Goal: Check status: Check status

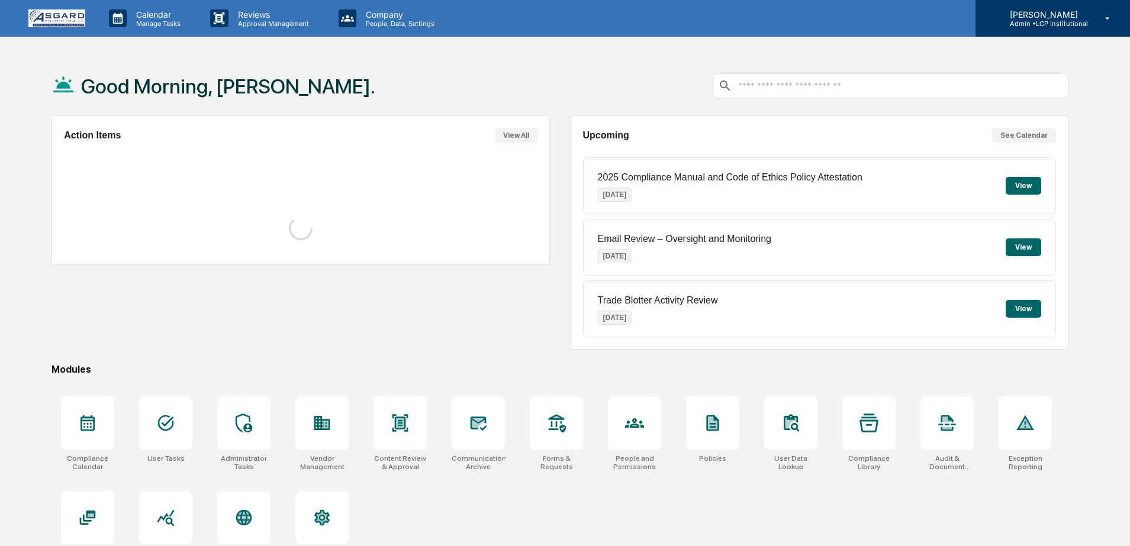
click at [1057, 27] on p "Admin • LCP Institutional" at bounding box center [1044, 24] width 88 height 8
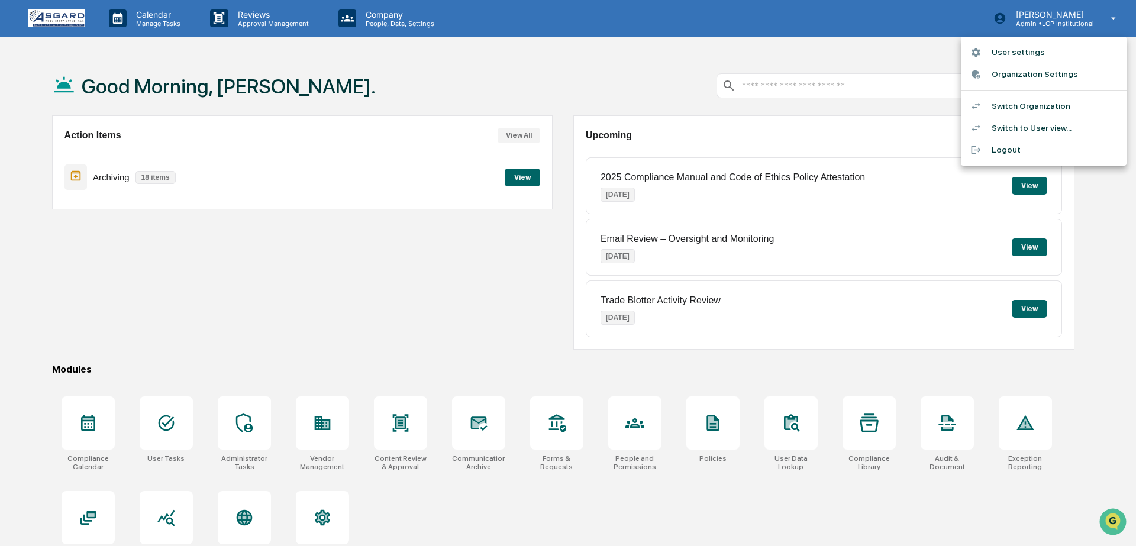
click at [1029, 125] on li "Switch to User view..." at bounding box center [1044, 128] width 166 height 22
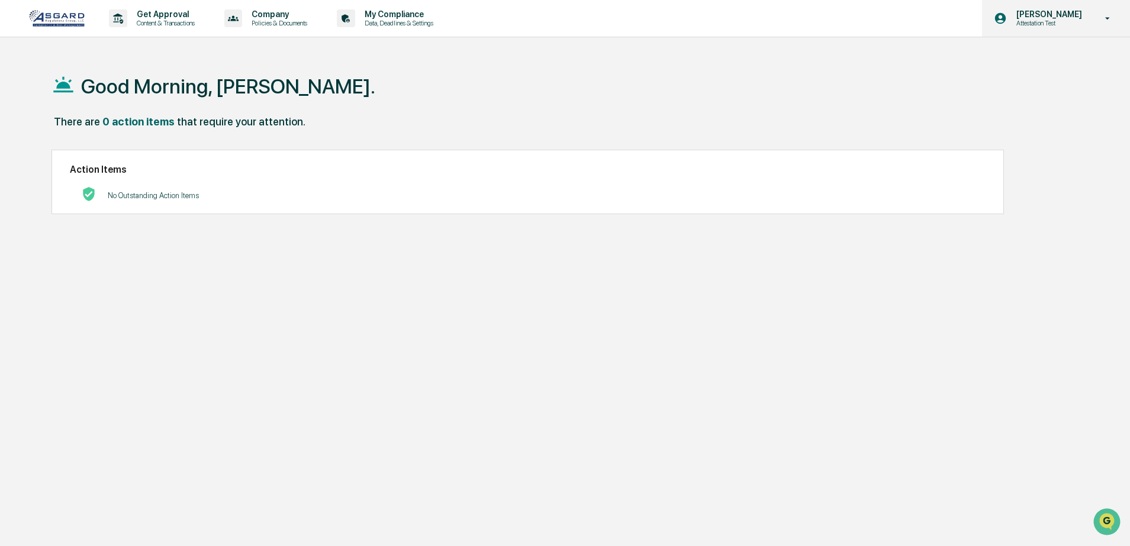
click at [1079, 29] on div "Shannon Brady Attestation Test" at bounding box center [1056, 18] width 148 height 37
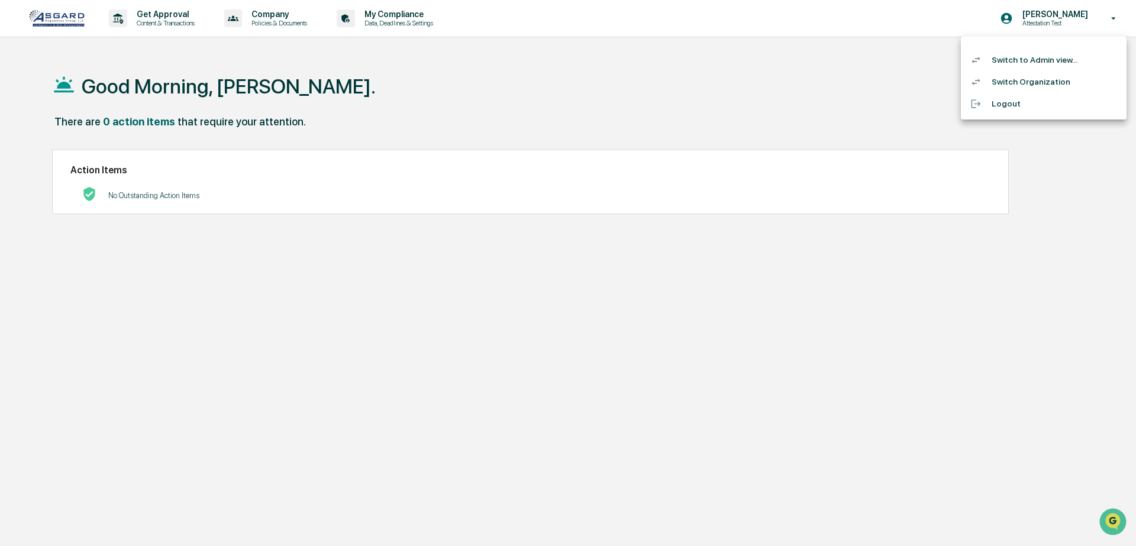
click at [1027, 59] on li "Switch to Admin view..." at bounding box center [1044, 60] width 166 height 22
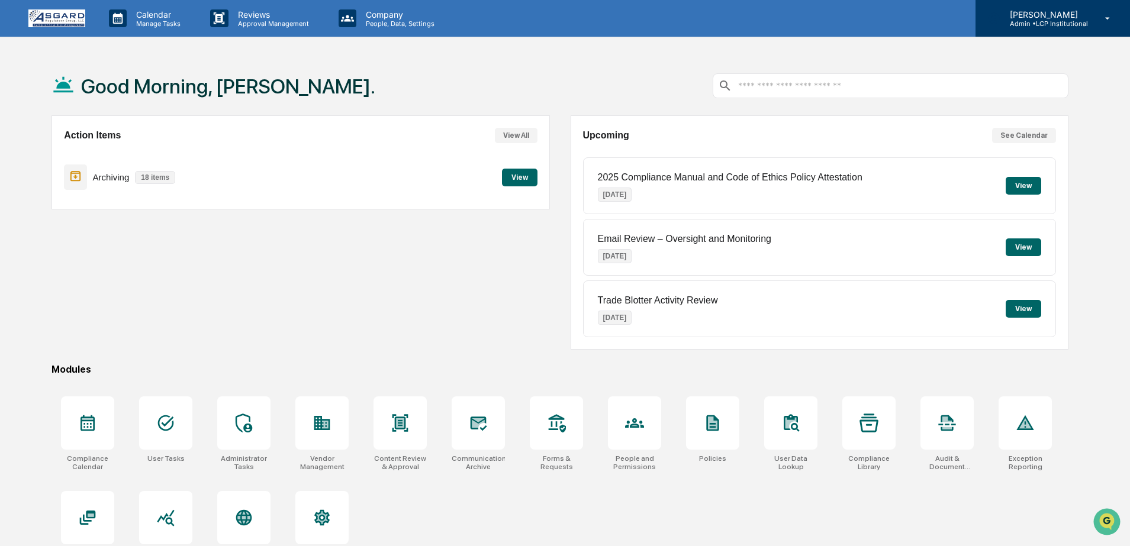
click at [1064, 31] on div "Shannon Brady Admin • LCP Institutional" at bounding box center [1052, 18] width 154 height 37
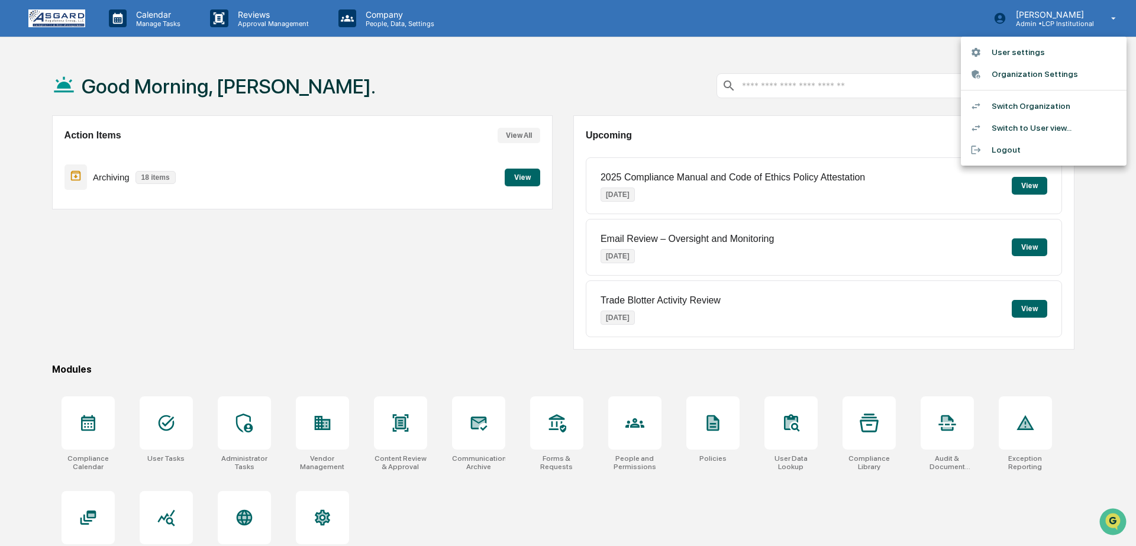
click at [1036, 50] on li "User settings" at bounding box center [1044, 52] width 166 height 22
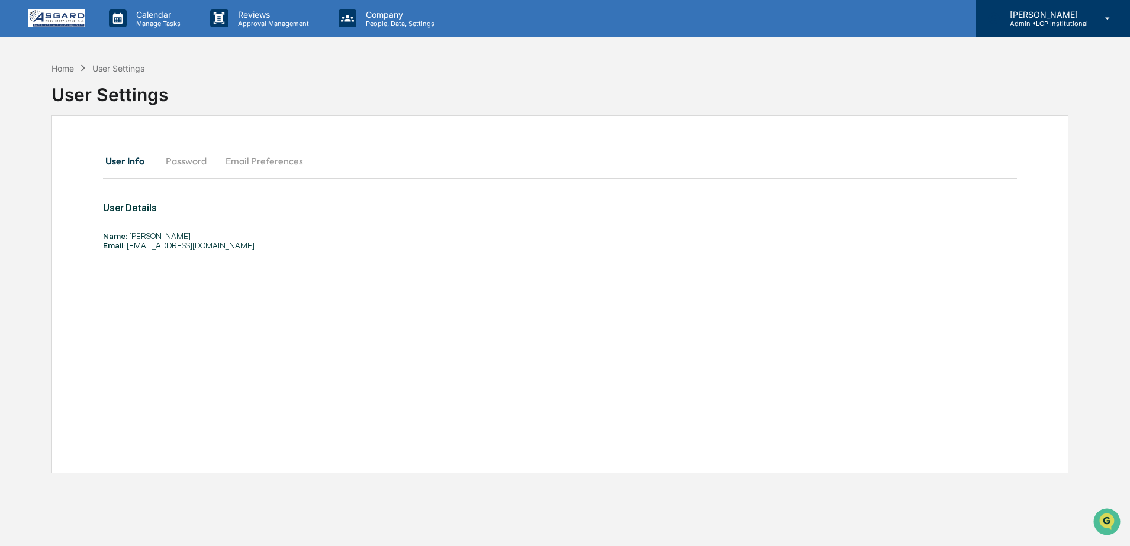
click at [1075, 20] on p "Admin • LCP Institutional" at bounding box center [1044, 24] width 88 height 8
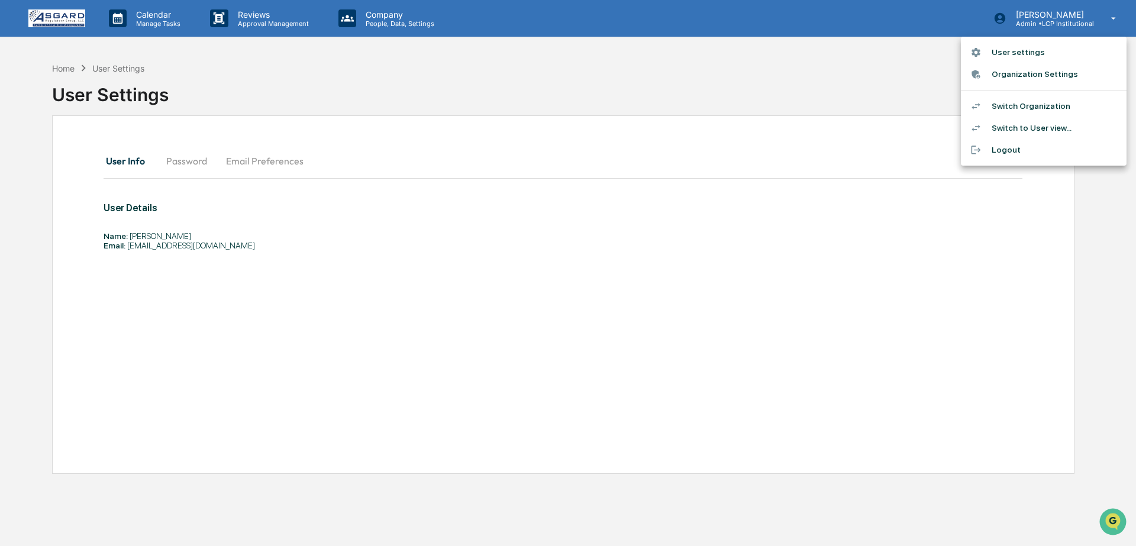
click at [1019, 125] on li "Switch to User view..." at bounding box center [1044, 128] width 166 height 22
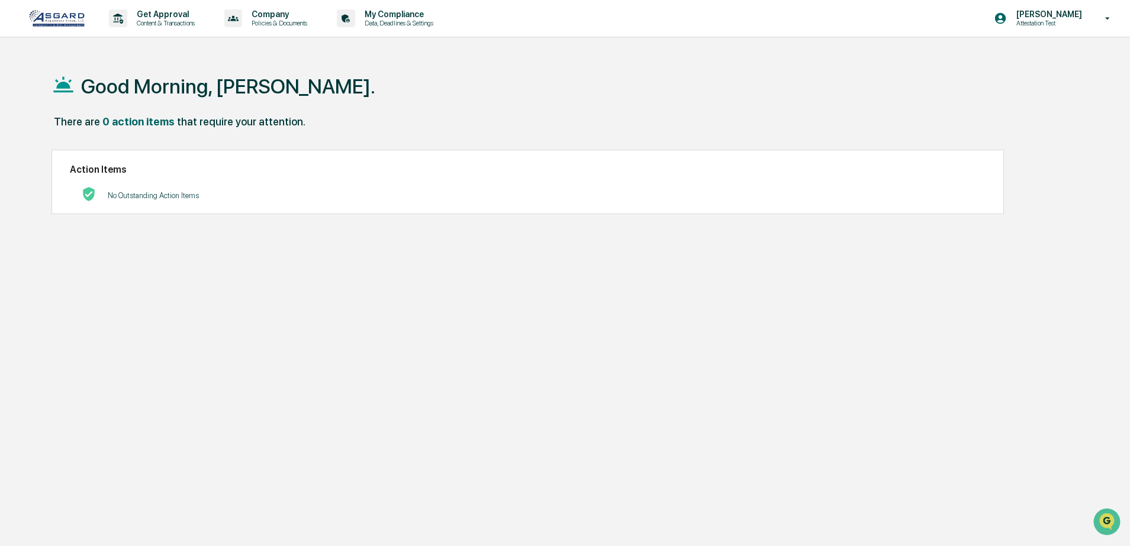
click at [1034, 12] on p "[PERSON_NAME]" at bounding box center [1047, 13] width 81 height 9
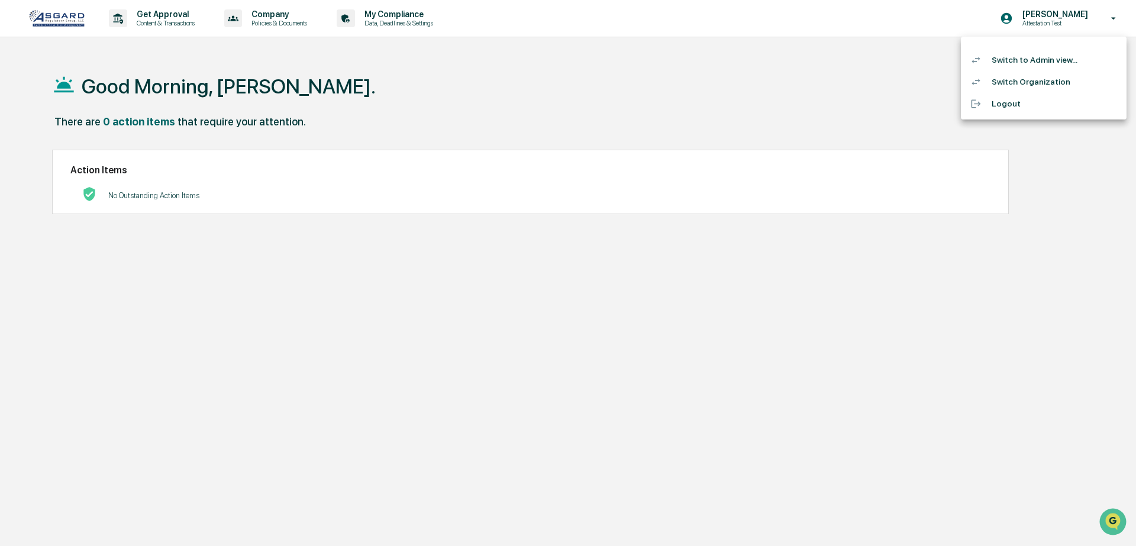
click at [1036, 64] on li "Switch to Admin view..." at bounding box center [1044, 60] width 166 height 22
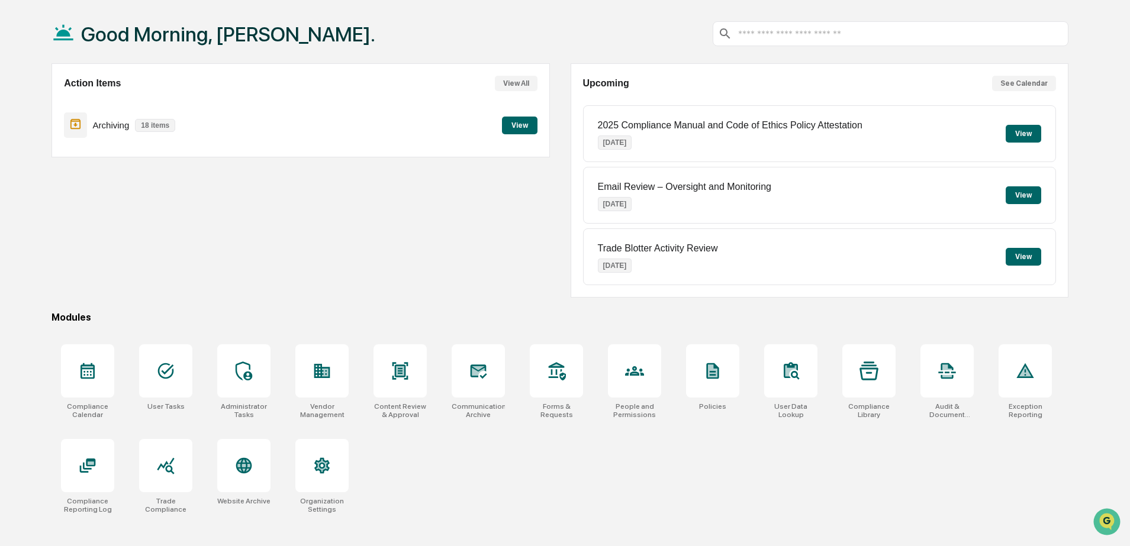
scroll to position [56, 0]
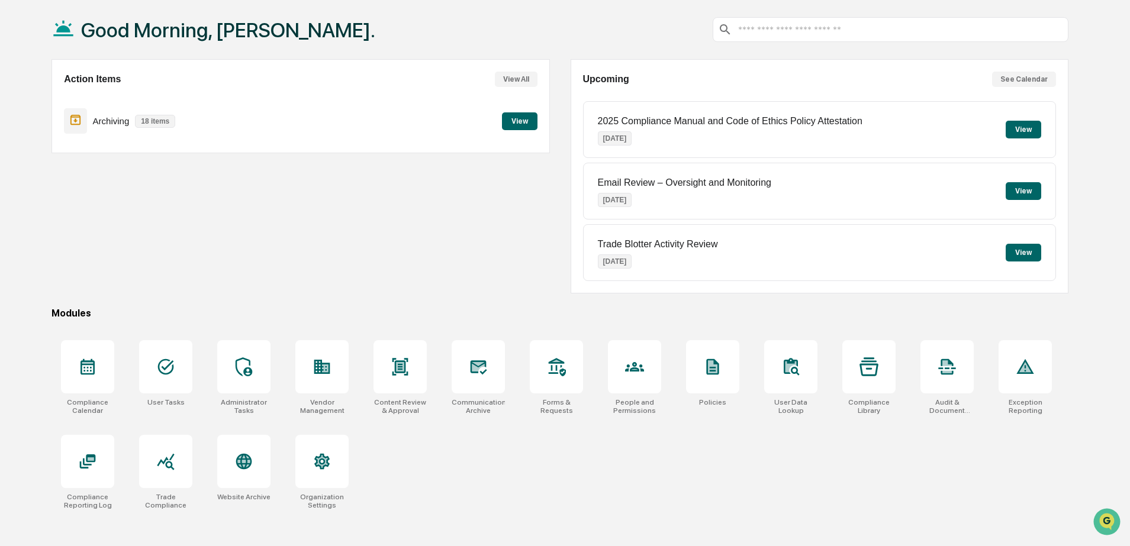
click at [159, 128] on div "Archiving 18 items" at bounding box center [122, 121] width 117 height 28
click at [521, 78] on button "View All" at bounding box center [516, 79] width 43 height 15
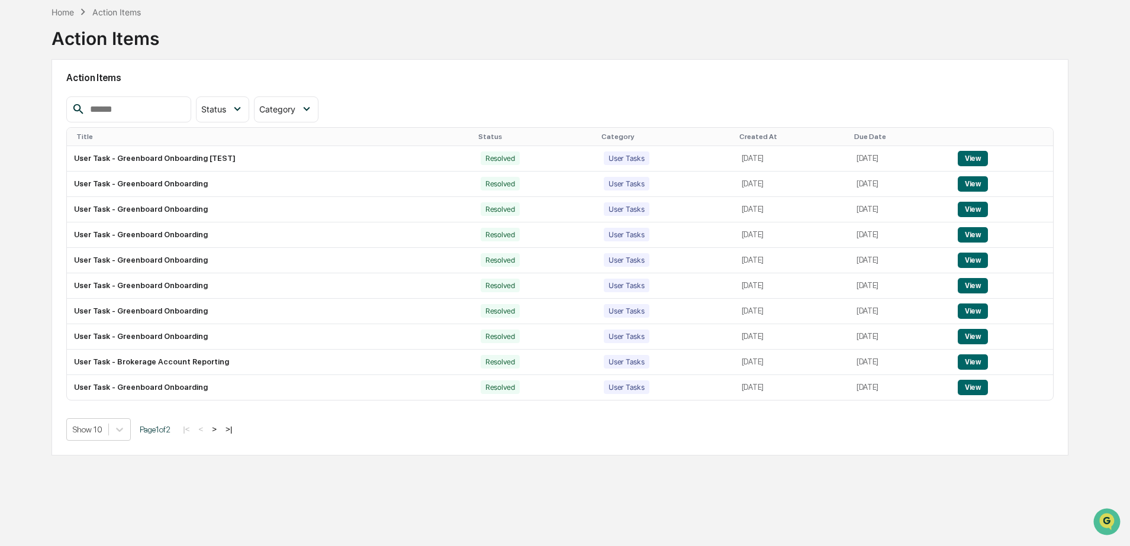
click at [98, 12] on div "Action Items" at bounding box center [116, 12] width 49 height 10
click at [65, 10] on div "Home" at bounding box center [62, 12] width 22 height 10
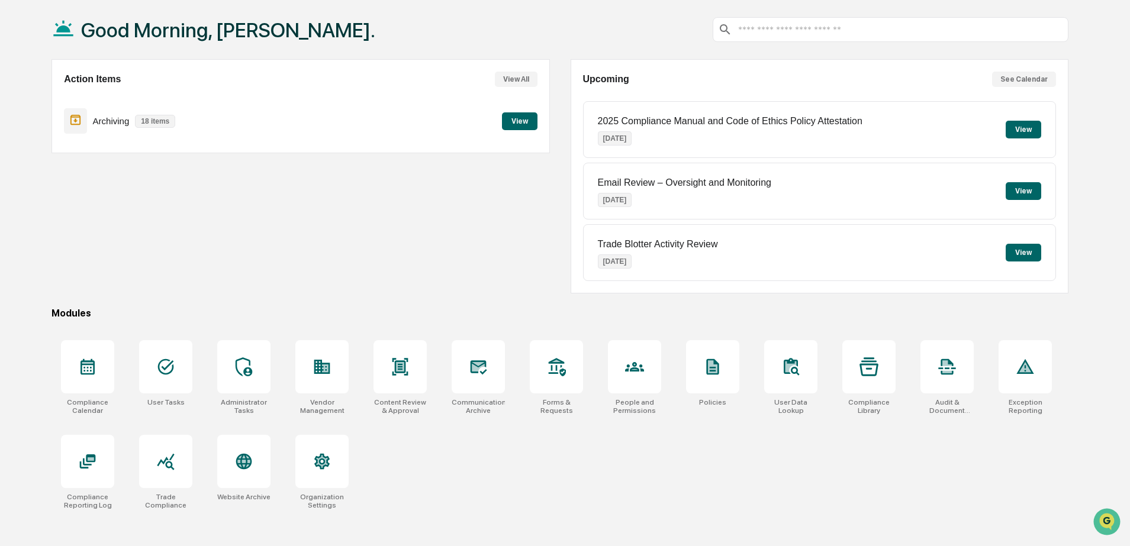
click at [507, 121] on button "View" at bounding box center [520, 121] width 36 height 18
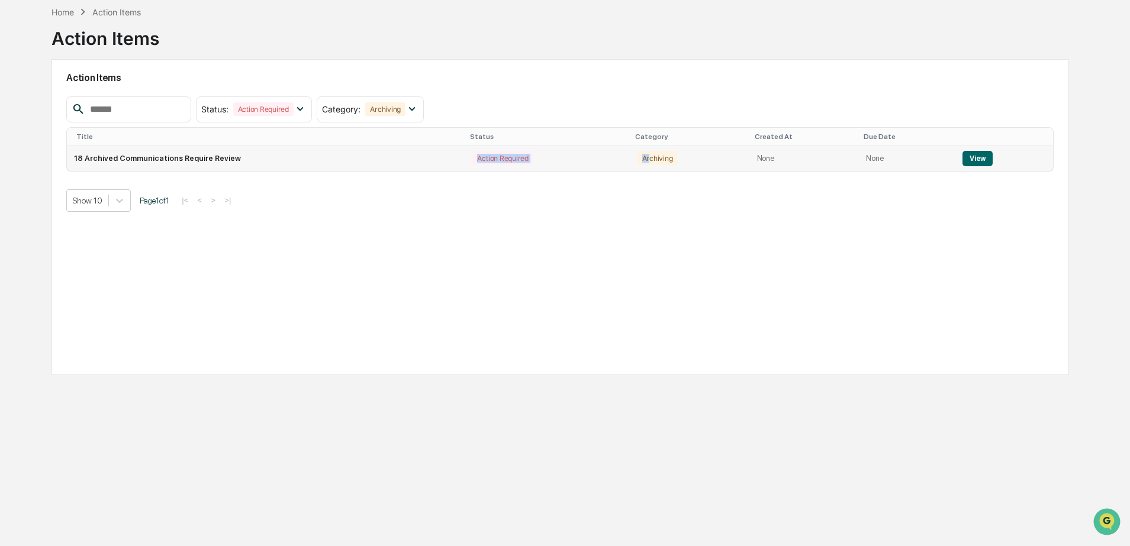
drag, startPoint x: 138, startPoint y: 165, endPoint x: 649, endPoint y: 154, distance: 510.9
click at [649, 154] on tr "18 Archived Communications Require Review Action Required Archiving None None V…" at bounding box center [560, 158] width 986 height 25
click at [682, 167] on td "Archiving" at bounding box center [690, 158] width 120 height 25
click at [62, 8] on div "Home" at bounding box center [62, 12] width 22 height 10
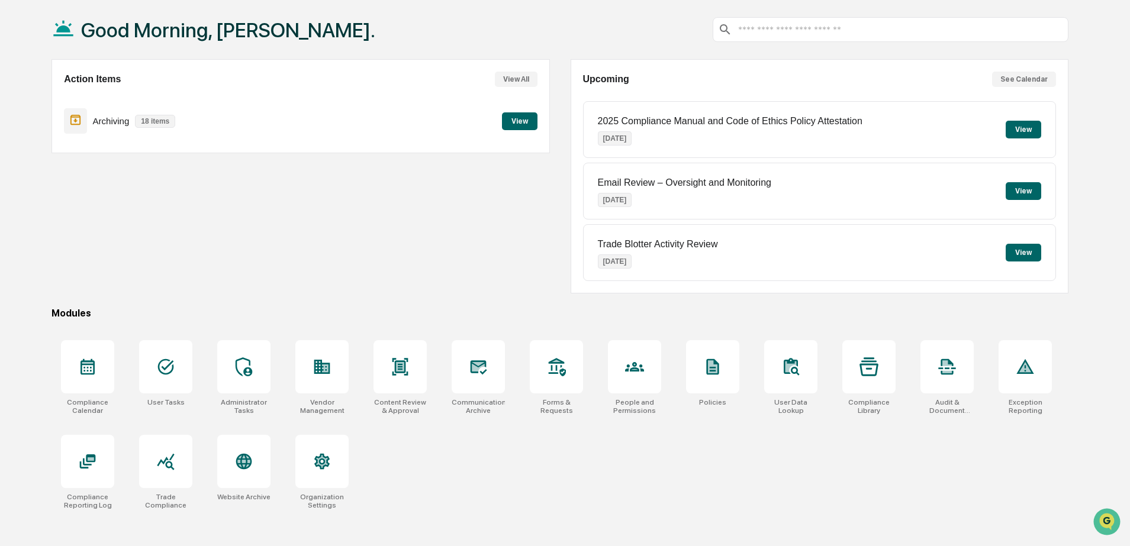
click at [375, 268] on div "Action Items View All Archiving 18 items View" at bounding box center [300, 176] width 498 height 234
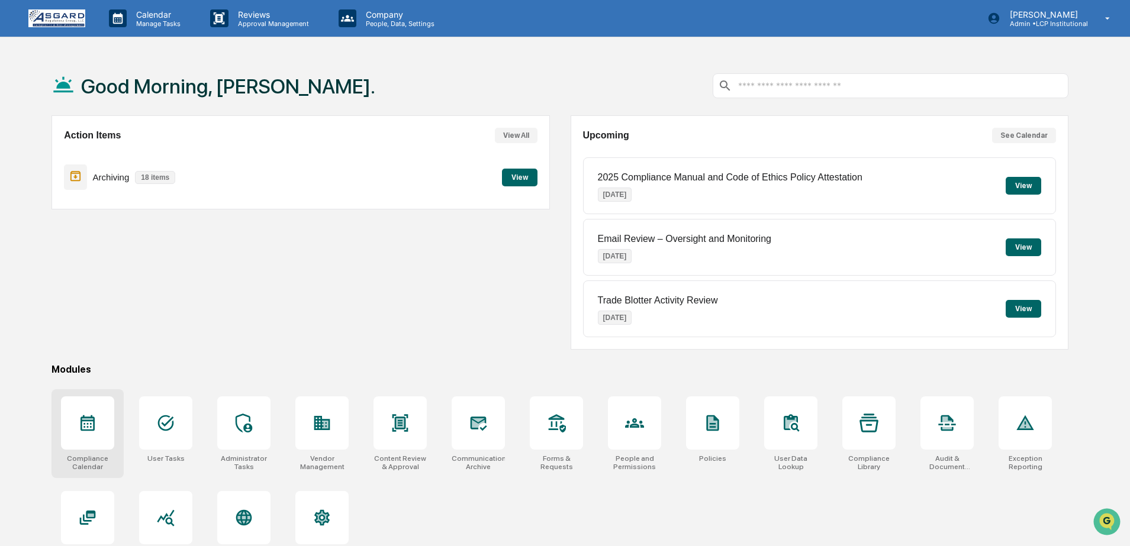
click at [95, 418] on icon at bounding box center [87, 423] width 19 height 19
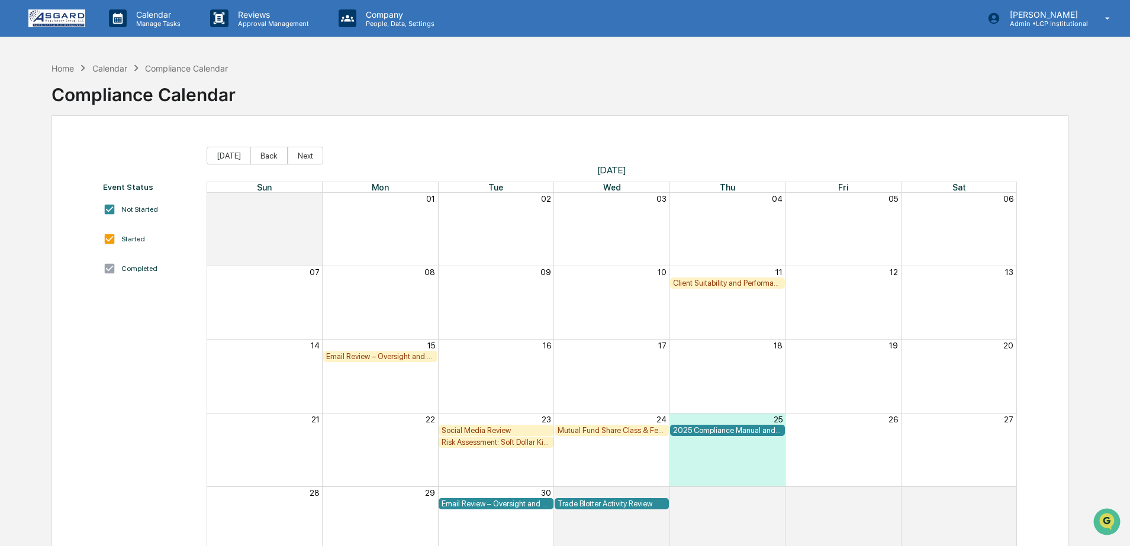
click at [49, 23] on img at bounding box center [56, 18] width 57 height 18
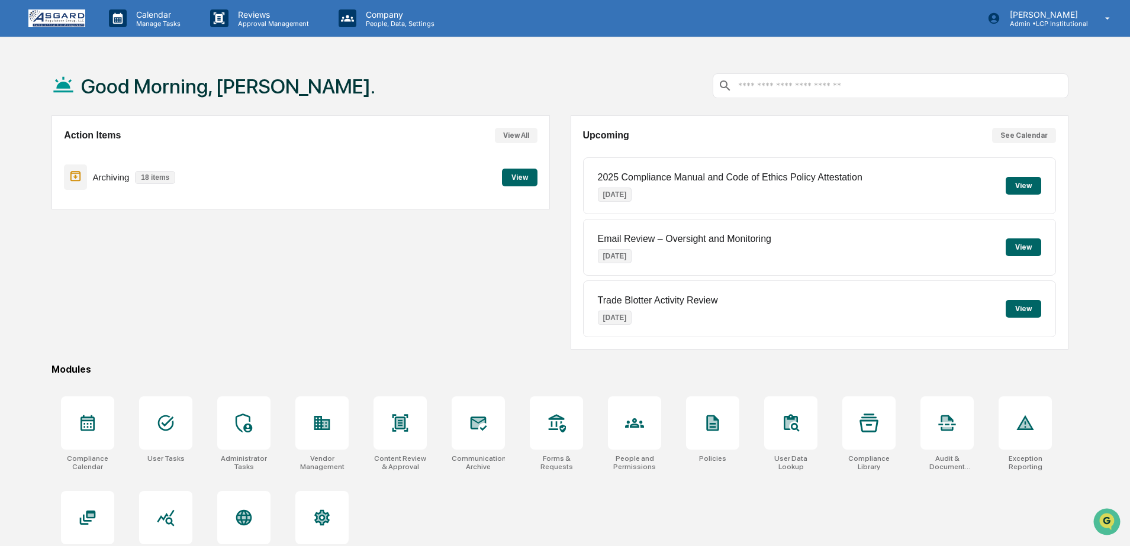
click at [319, 285] on div "Action Items View All Archiving 18 items View" at bounding box center [300, 232] width 498 height 234
click at [61, 10] on img at bounding box center [56, 18] width 57 height 18
click at [1053, 24] on p "Admin • LCP Institutional" at bounding box center [1044, 24] width 88 height 8
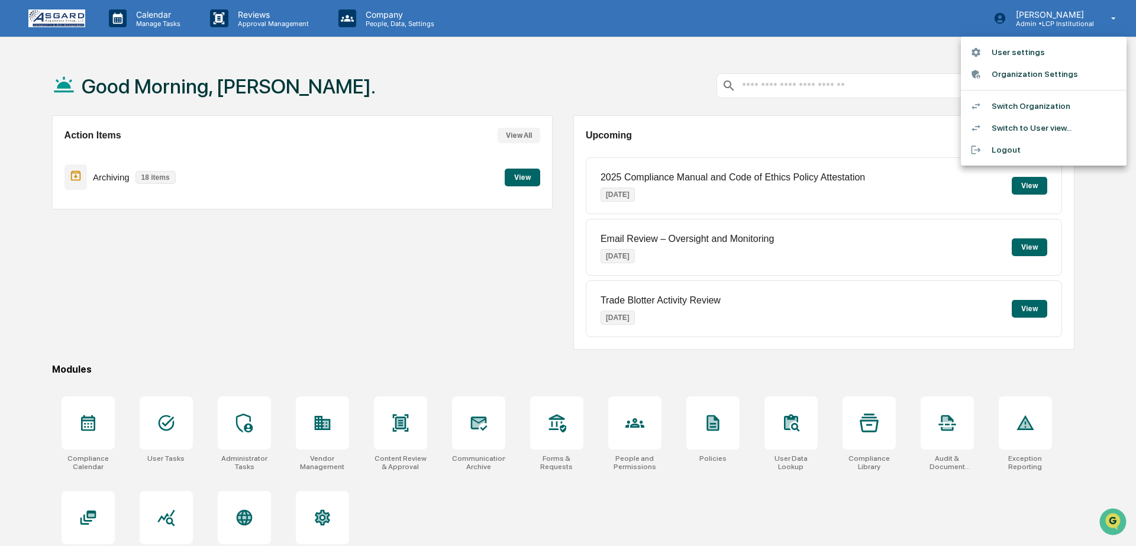
click at [765, 50] on div at bounding box center [568, 273] width 1136 height 546
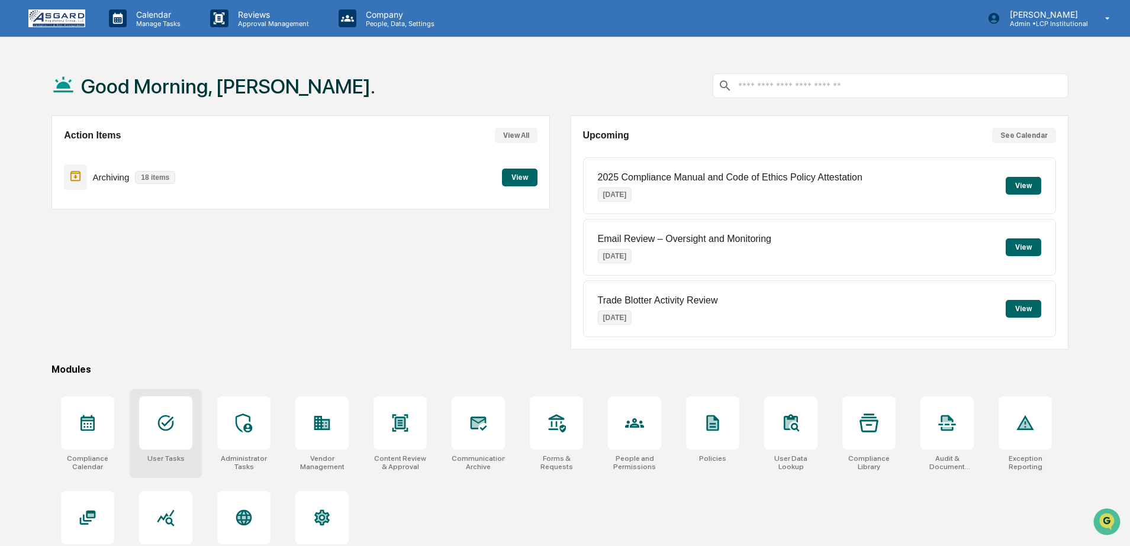
click at [153, 432] on div at bounding box center [165, 423] width 53 height 53
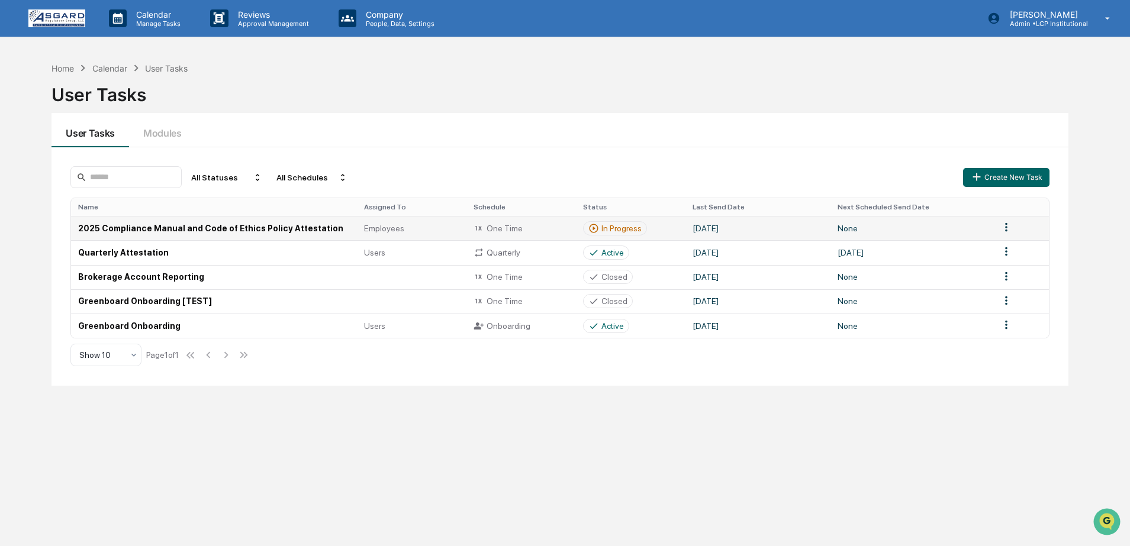
click at [814, 233] on td "[DATE]" at bounding box center [757, 228] width 145 height 24
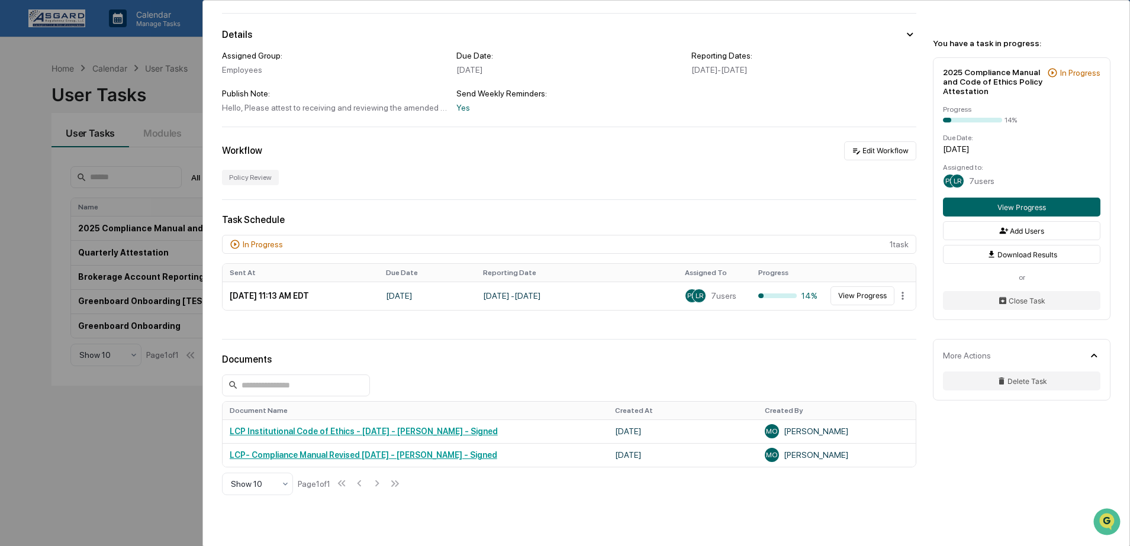
scroll to position [90, 0]
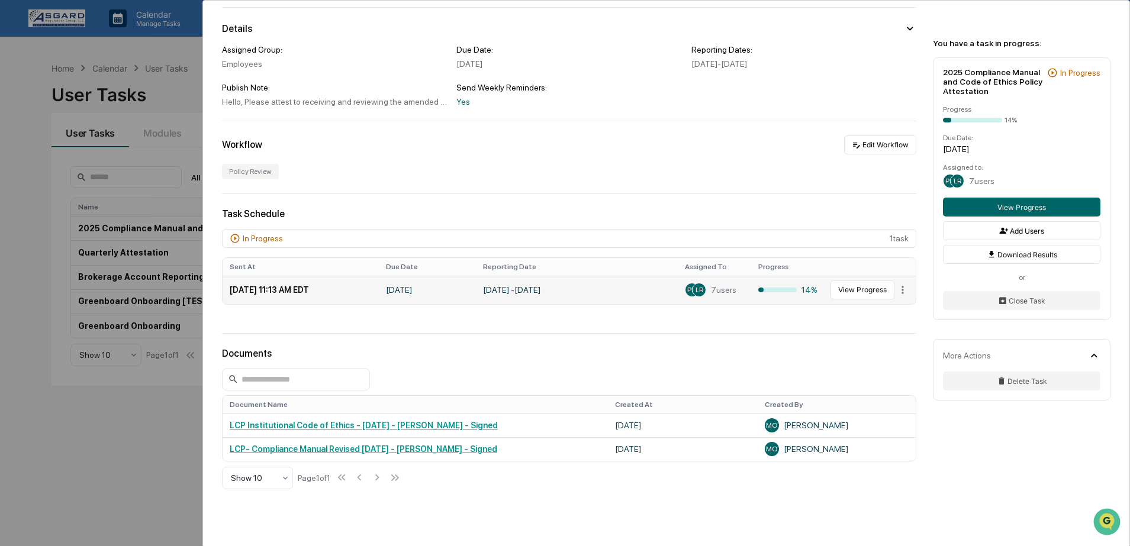
click at [553, 292] on td "[DATE] - [DATE]" at bounding box center [577, 290] width 202 height 28
click at [858, 285] on button "View Progress" at bounding box center [862, 290] width 64 height 19
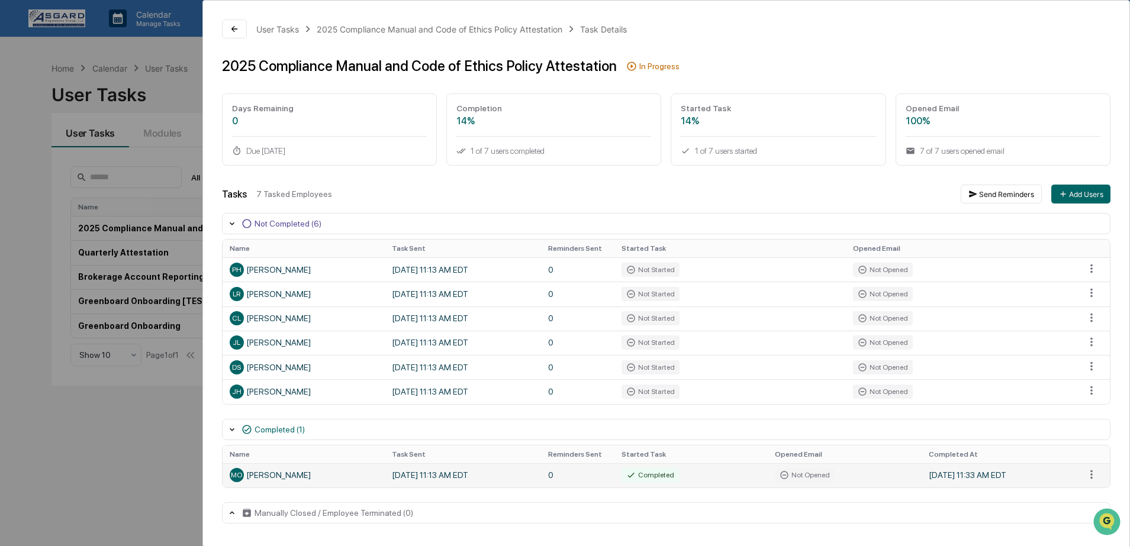
click at [943, 474] on td "[DATE] 11:33 AM EDT" at bounding box center [999, 475] width 156 height 24
click at [172, 115] on div "User Tasks 2025 Compliance Manual and Code of Ethics Policy Attestation Task De…" at bounding box center [565, 273] width 1130 height 546
